Goal: Task Accomplishment & Management: Manage account settings

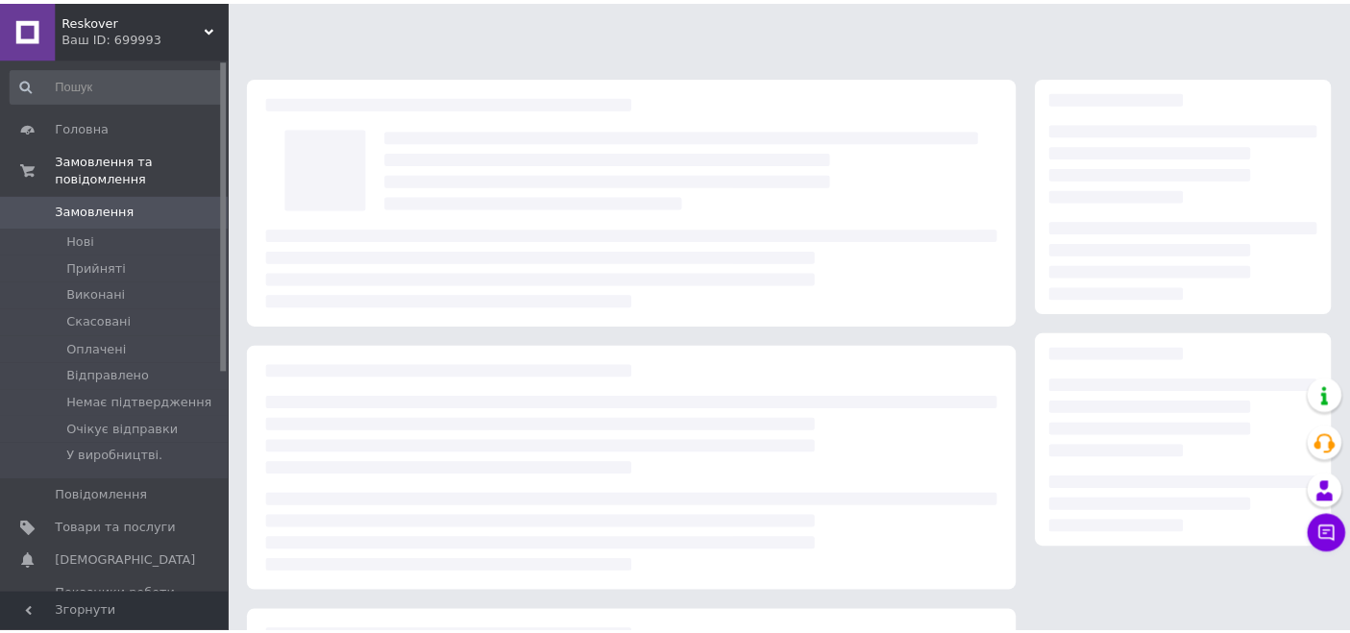
scroll to position [71, 0]
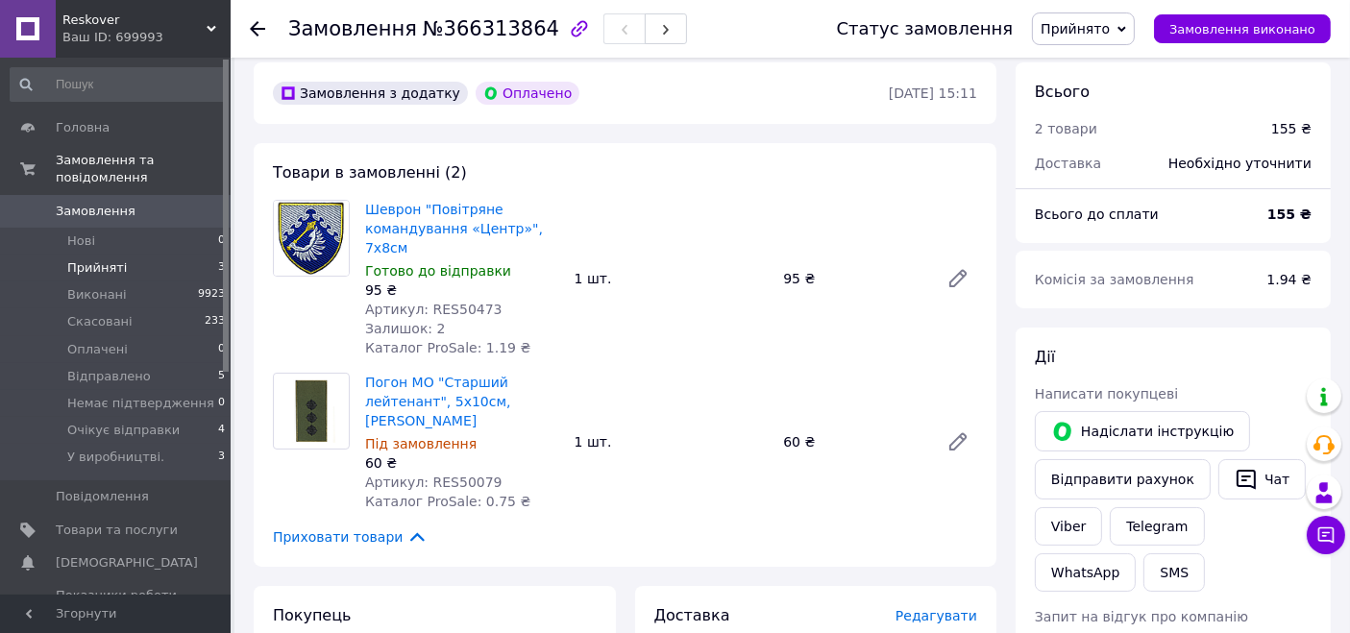
click at [132, 255] on li "Прийняті 3" at bounding box center [118, 268] width 236 height 27
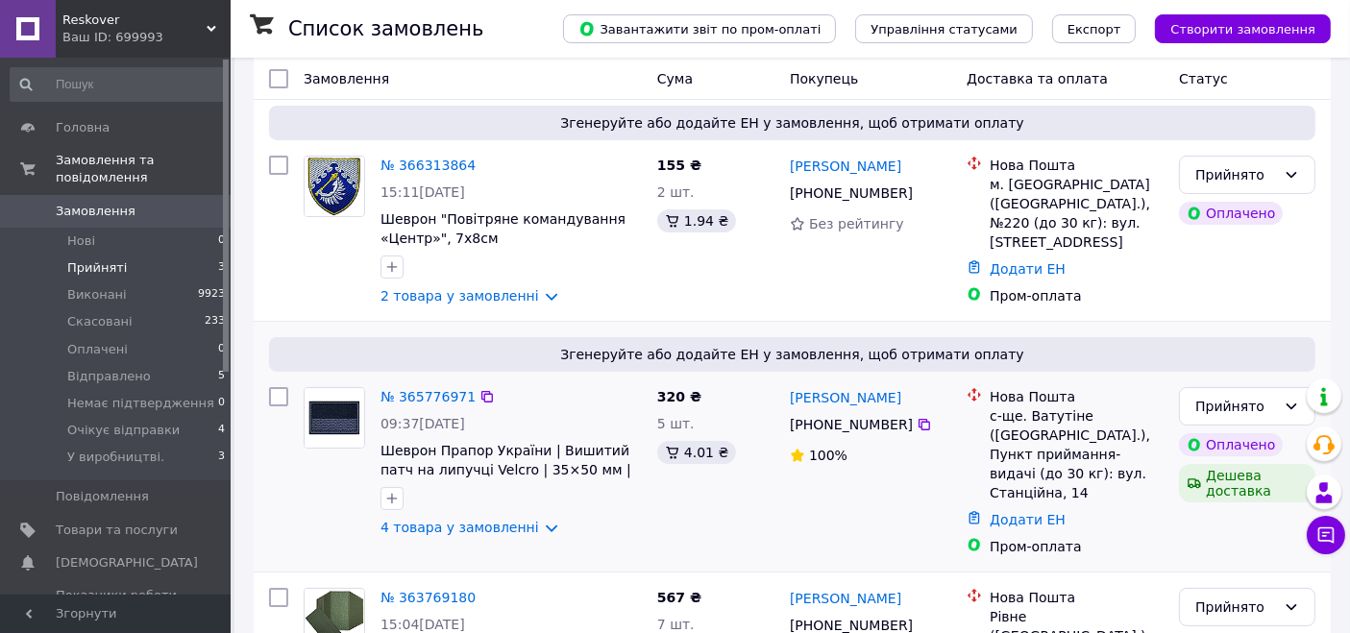
scroll to position [274, 0]
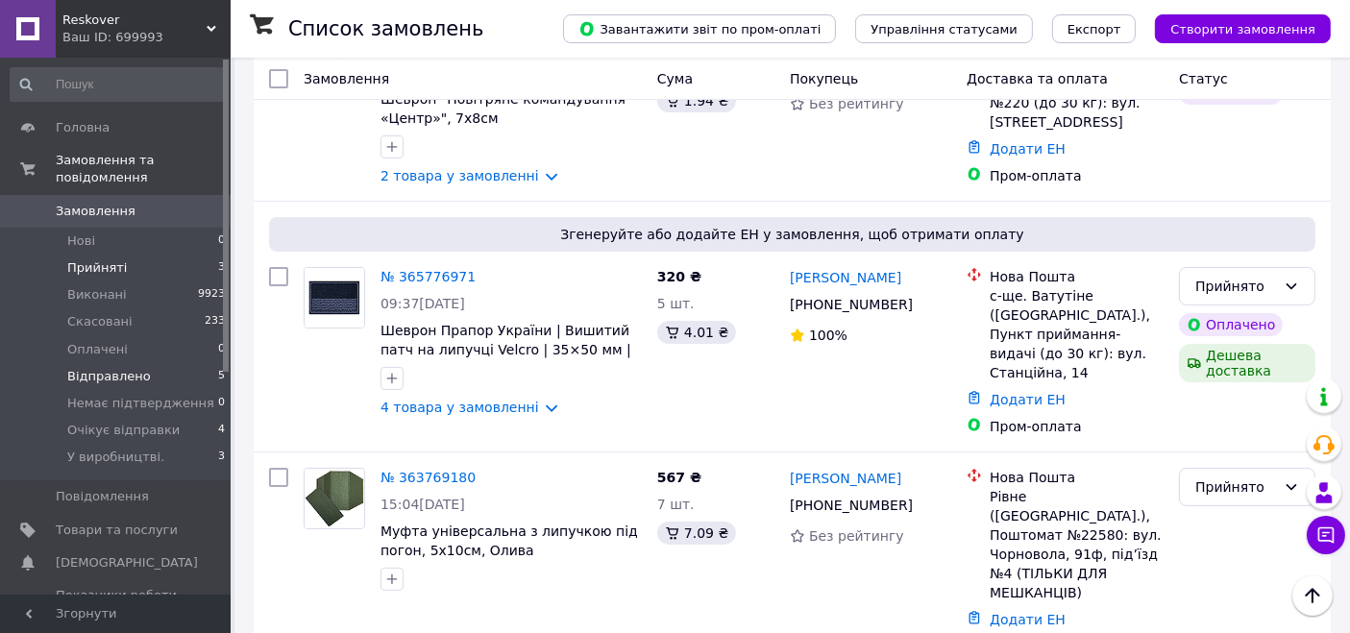
click at [117, 368] on span "Відправлено" at bounding box center [109, 376] width 84 height 17
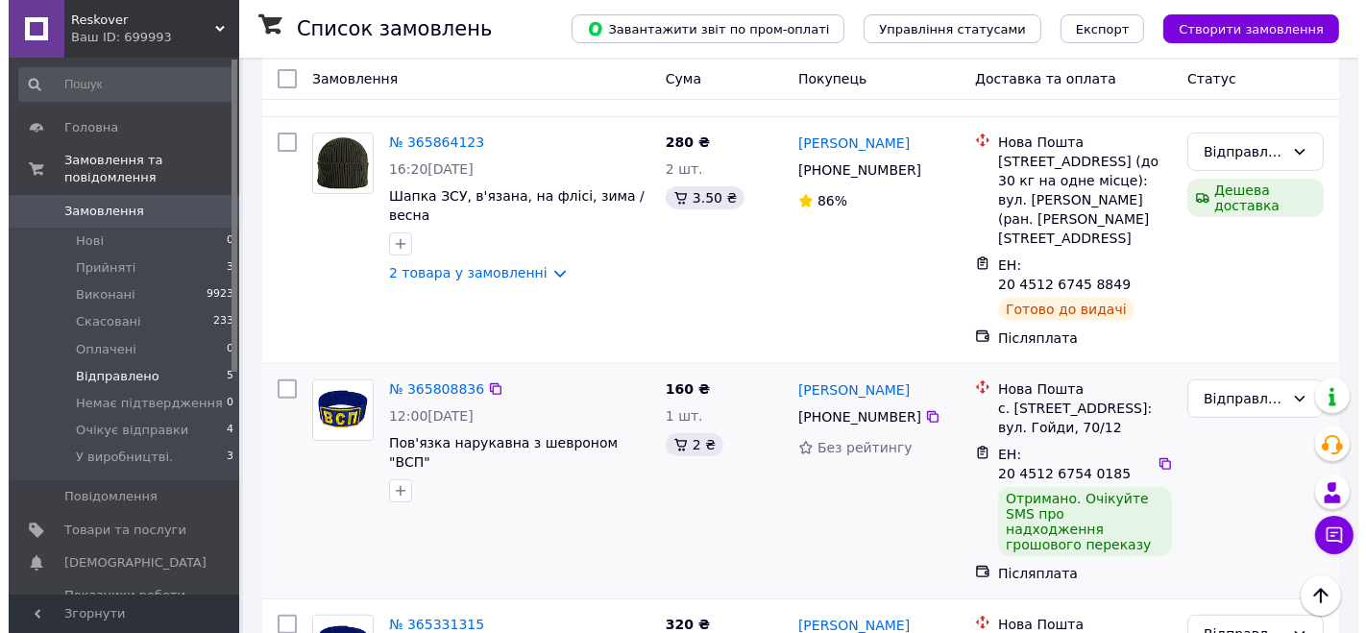
scroll to position [662, 0]
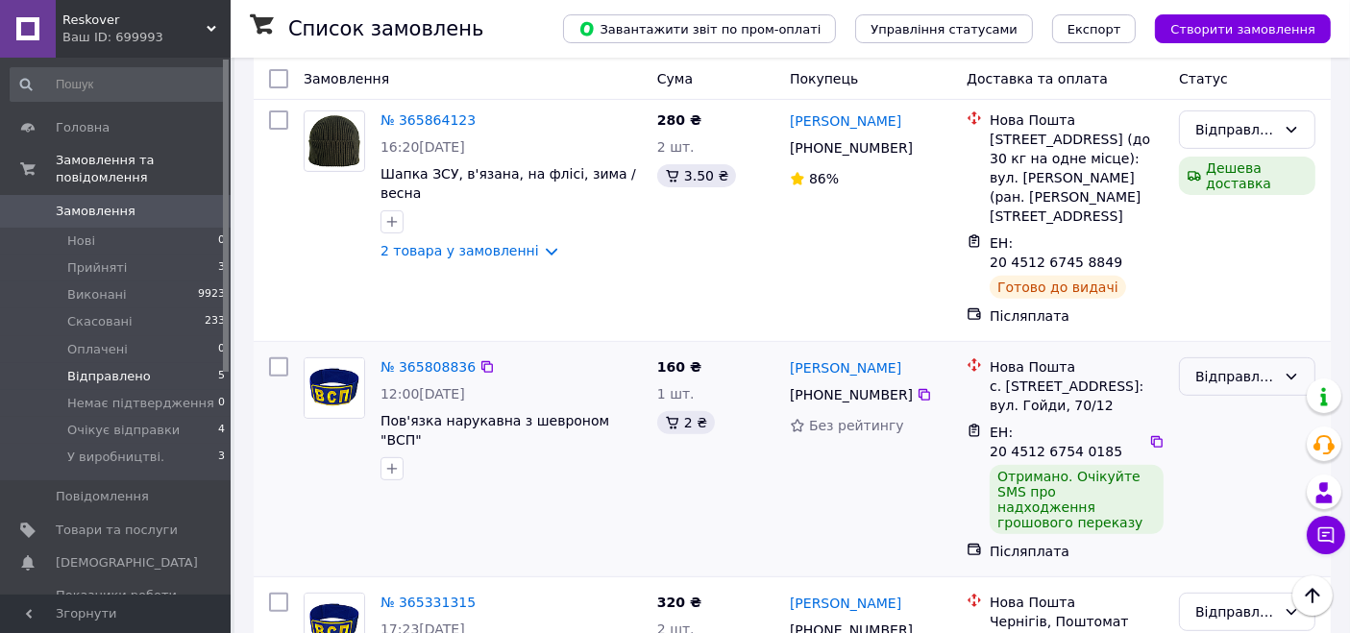
click at [1261, 366] on div "Відправлено" at bounding box center [1235, 376] width 81 height 21
click at [1211, 355] on li "Скасовано" at bounding box center [1247, 370] width 135 height 35
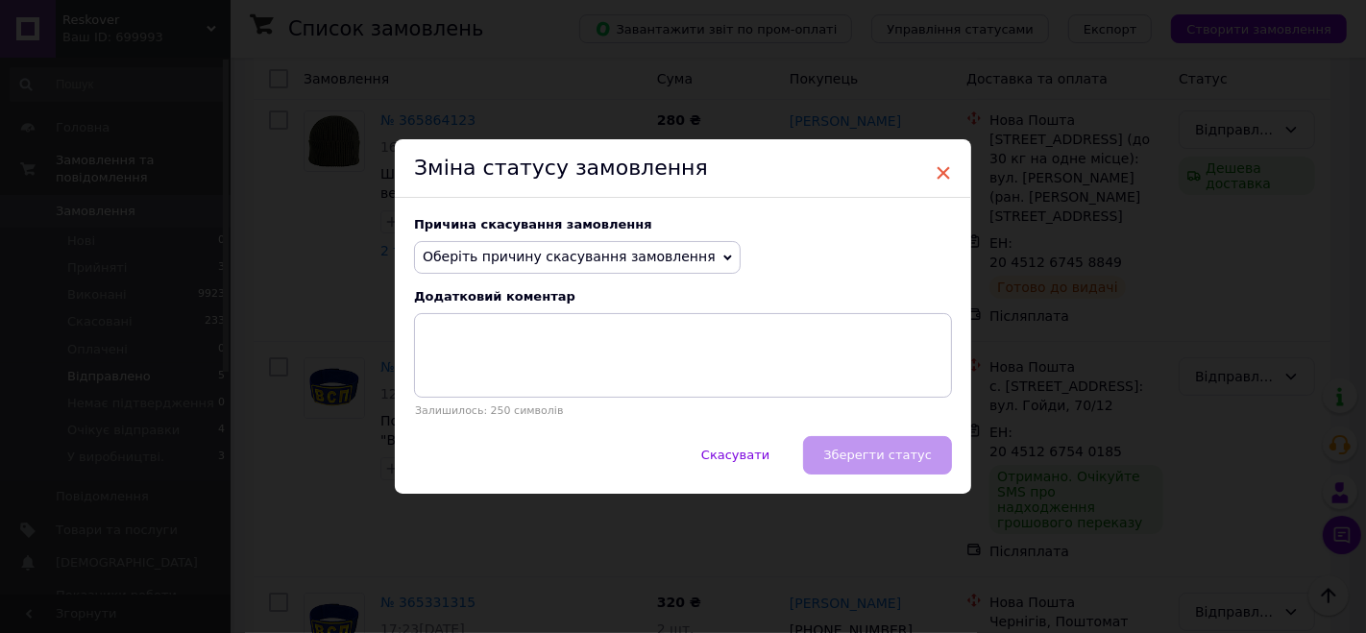
click at [935, 174] on span "×" at bounding box center [943, 173] width 17 height 33
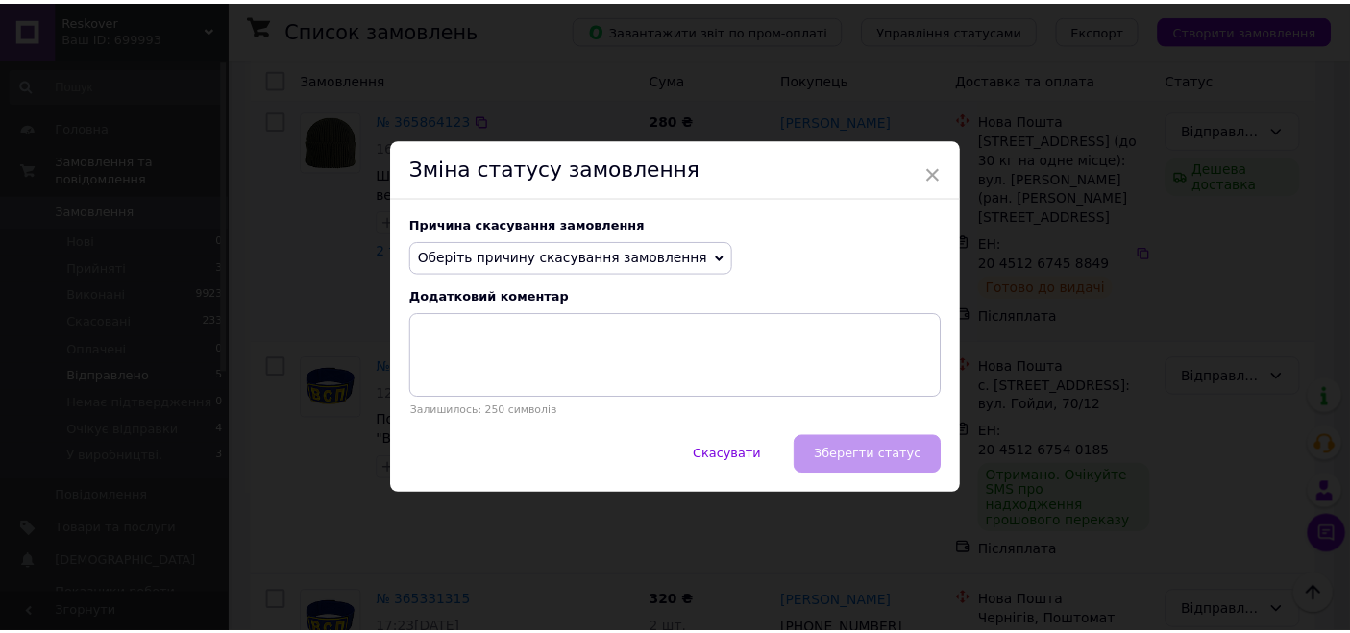
scroll to position [624, 0]
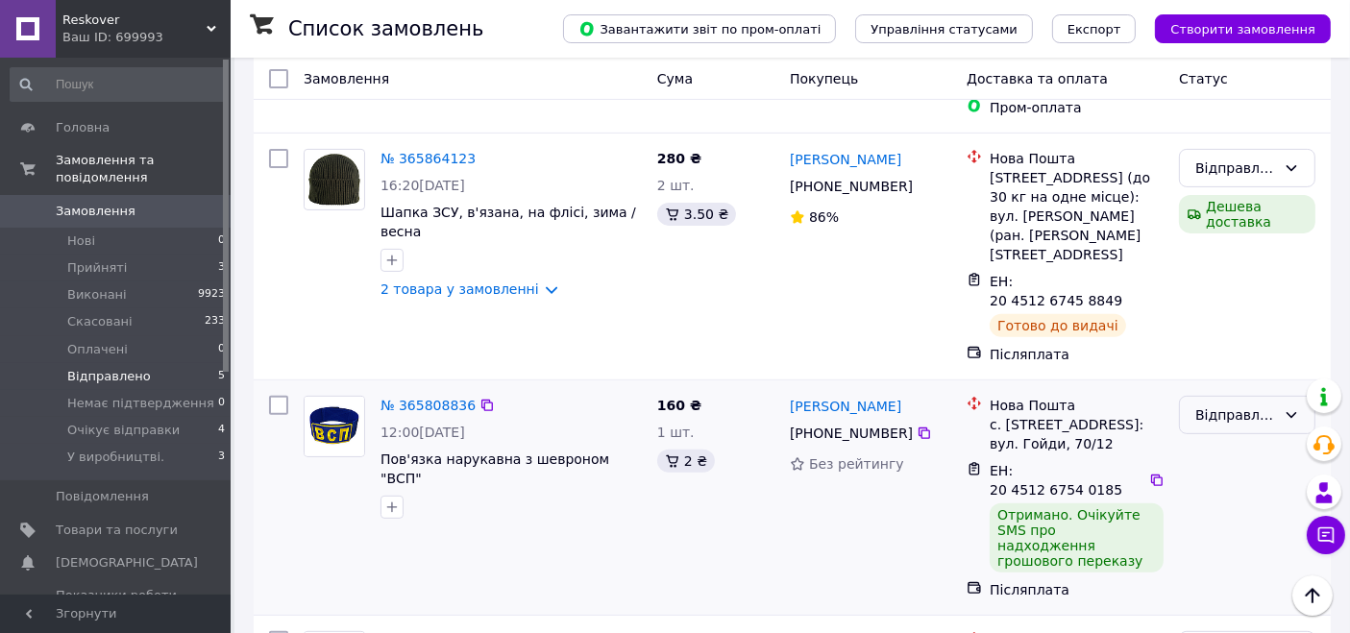
click at [1224, 404] on div "Відправлено" at bounding box center [1235, 414] width 81 height 21
click at [1235, 373] on li "Виконано" at bounding box center [1247, 373] width 135 height 35
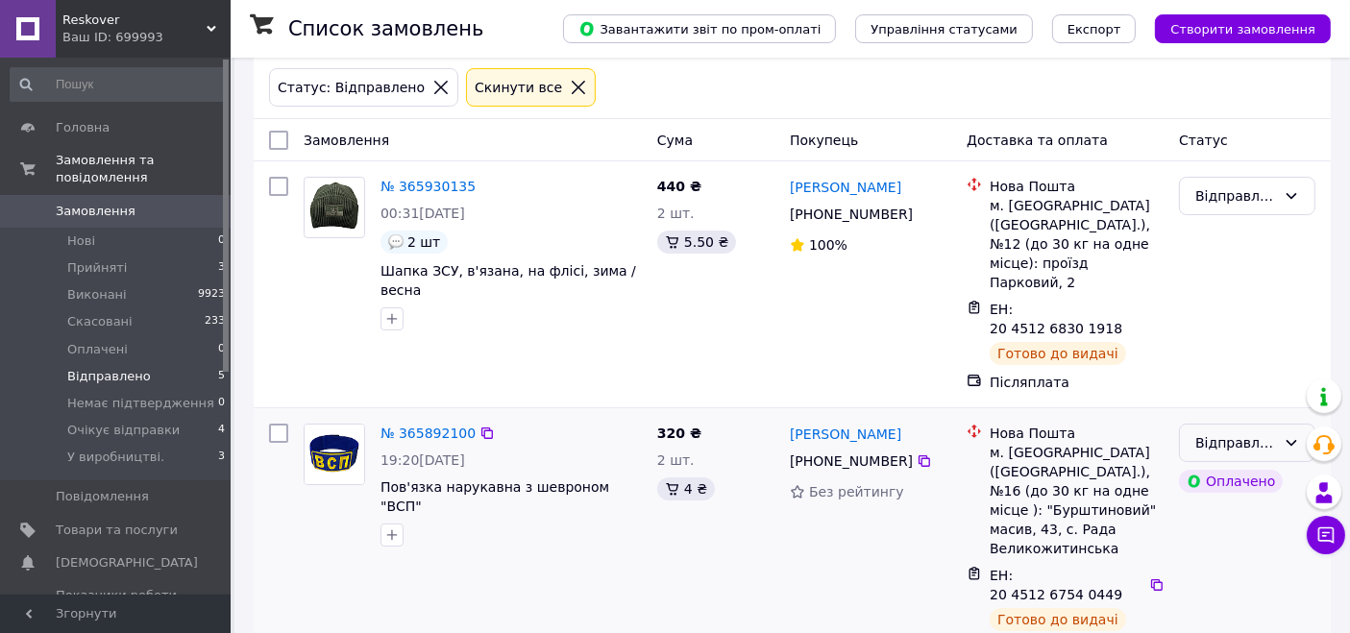
scroll to position [0, 0]
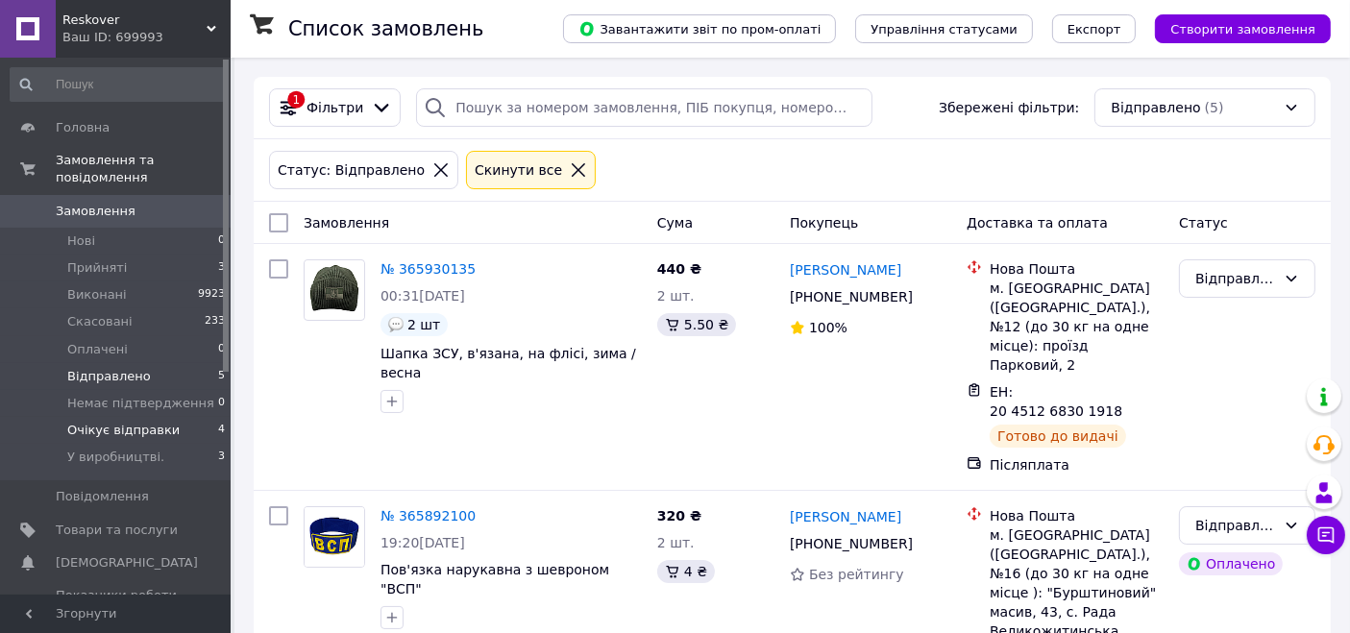
click at [110, 422] on span "Очікує відправки" at bounding box center [123, 430] width 112 height 17
